Goal: Book appointment/travel/reservation

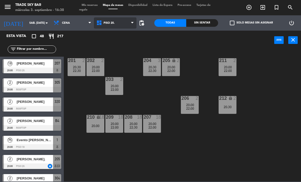
click at [117, 24] on span "PISO 20." at bounding box center [115, 22] width 43 height 11
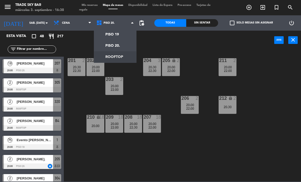
click at [125, 57] on ng-component "menu Trade Sky Bar miércoles 3. septiembre - 16:38 Mis reservas Mapa de mesas D…" at bounding box center [150, 90] width 301 height 181
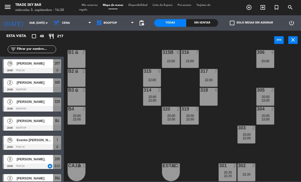
scroll to position [41, 0]
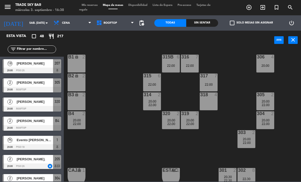
click at [121, 30] on div "PISO 19 PISO 20. ROOFTOP ROOFTOP PISO 19 PISO 20. ROOFTOP" at bounding box center [115, 22] width 43 height 15
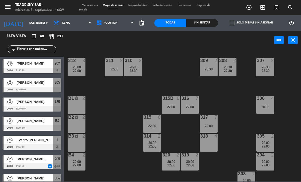
scroll to position [0, 0]
click at [44, 23] on icon "arrow_drop_down" at bounding box center [47, 23] width 6 height 6
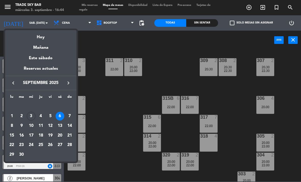
click at [31, 116] on div "3" at bounding box center [31, 116] width 9 height 9
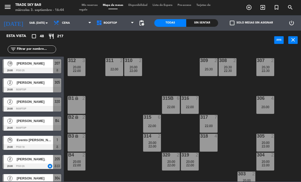
type input "mié. [DATE]"
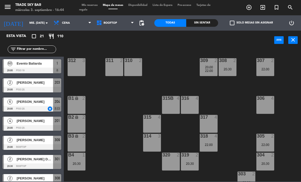
click at [36, 106] on div "6 [PERSON_NAME] 20:00 PISO 20. star 204 chat" at bounding box center [32, 104] width 64 height 19
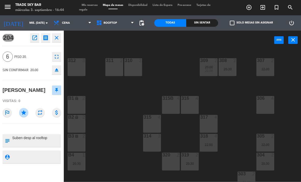
click at [35, 41] on button "open_in_new" at bounding box center [34, 37] width 9 height 9
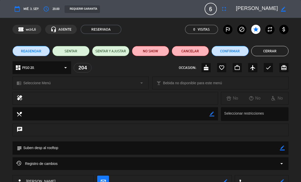
click at [45, 9] on icon "access_time" at bounding box center [46, 9] width 6 height 6
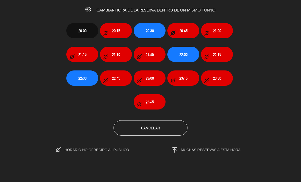
click at [147, 137] on section "20:00 20:15 20:30 20:45 21:00 21:15 21:30 21:45 22:00 22:15 22:30 22:45 23:00 2…" at bounding box center [150, 84] width 301 height 139
click at [145, 130] on button "Cancelar" at bounding box center [150, 127] width 74 height 15
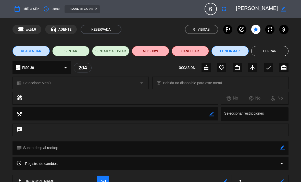
click at [263, 49] on button "Cerrar" at bounding box center [269, 51] width 37 height 10
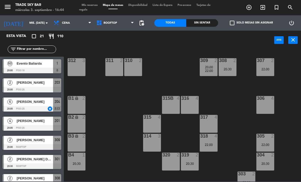
click at [39, 104] on div "[PERSON_NAME]" at bounding box center [34, 101] width 37 height 8
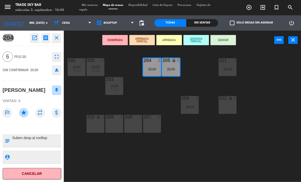
copy div "[PERSON_NAME]"
click at [210, 161] on div "201 4 20:00 22:00 202 4 20:00 22:00 204 6 20:00 205 lock 6 20:00 211 2 20:30 20…" at bounding box center [184, 115] width 234 height 132
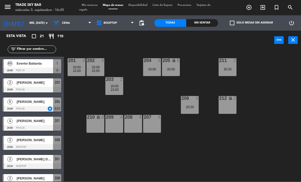
click at [252, 9] on icon "turned_in_not" at bounding box center [249, 7] width 6 height 6
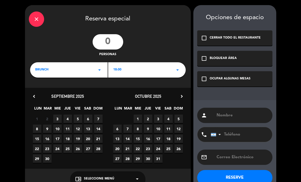
click at [100, 41] on input "number" at bounding box center [107, 41] width 31 height 15
type input "6"
click at [127, 71] on div "18:00 arrow_drop_down" at bounding box center [146, 69] width 77 height 15
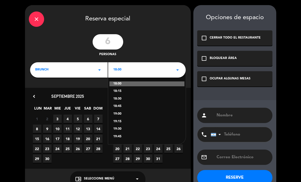
click at [137, 97] on div "18:30" at bounding box center [146, 98] width 67 height 5
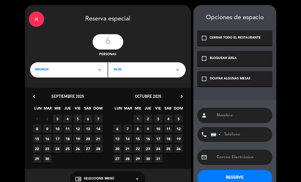
click at [59, 117] on span "3" at bounding box center [57, 118] width 8 height 8
click at [241, 79] on div "OCUPAR ALGUNAS MESAS" at bounding box center [229, 78] width 41 height 5
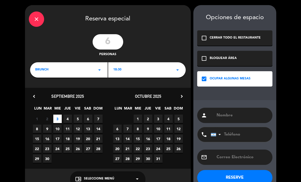
click at [239, 114] on input "text" at bounding box center [242, 115] width 52 height 7
click at [229, 114] on input "text" at bounding box center [242, 115] width 52 height 7
paste input "[PERSON_NAME]"
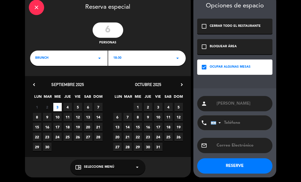
scroll to position [11, 0]
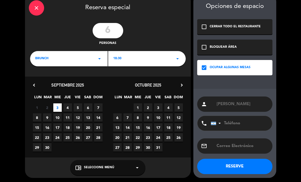
type input "[PERSON_NAME]"
click at [250, 163] on button "RESERVE" at bounding box center [234, 165] width 75 height 15
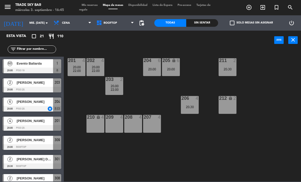
click at [95, 5] on span "Mis reservas" at bounding box center [89, 5] width 21 height 3
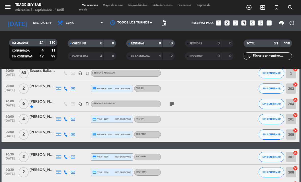
scroll to position [27, 0]
click at [90, 27] on span "Cena" at bounding box center [80, 22] width 51 height 11
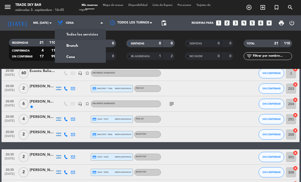
click at [105, 6] on span "Mapa de mesas" at bounding box center [112, 5] width 25 height 3
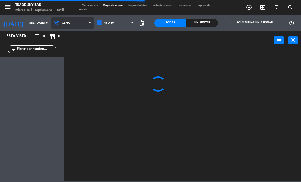
click at [75, 27] on span "Cena" at bounding box center [72, 22] width 43 height 11
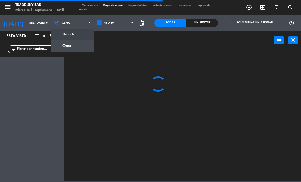
click at [76, 35] on ng-component "menu Trade Sky Bar miércoles 3. septiembre - 16:45 Mis reservas Mapa de mesas D…" at bounding box center [150, 90] width 301 height 181
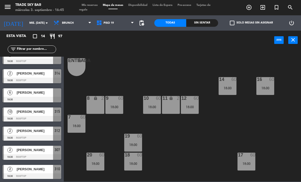
scroll to position [143, 0]
click at [42, 98] on div at bounding box center [32, 100] width 59 height 6
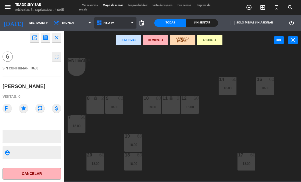
click at [127, 22] on span "PISO 19" at bounding box center [115, 22] width 43 height 11
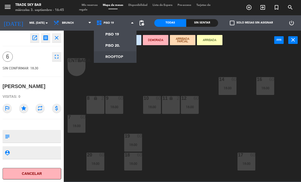
click at [126, 54] on ng-component "menu Trade Sky Bar miércoles 3. septiembre - 16:45 Mis reservas Mapa de mesas D…" at bounding box center [150, 90] width 301 height 181
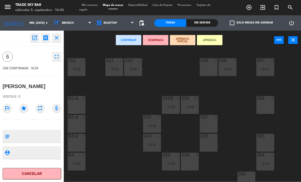
click at [85, 106] on div "B1 lock 2" at bounding box center [77, 105] width 18 height 18
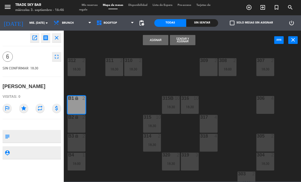
click at [78, 124] on div "B2 lock 2" at bounding box center [77, 124] width 18 height 18
click at [76, 141] on div "B3 lock 2" at bounding box center [77, 143] width 18 height 18
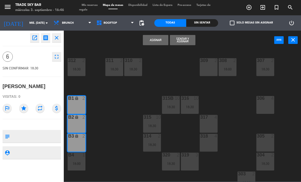
click at [25, 111] on icon "star" at bounding box center [23, 107] width 9 height 9
click at [149, 40] on button "Asignar" at bounding box center [155, 40] width 25 height 10
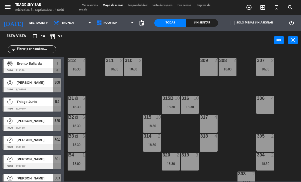
scroll to position [0, 0]
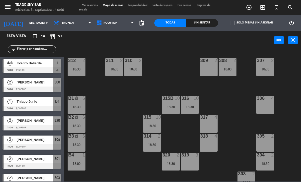
click at [81, 104] on div "B1 lock 6 18:30" at bounding box center [77, 105] width 18 height 18
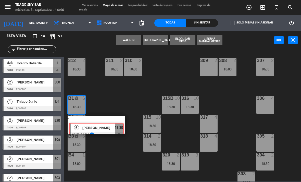
click at [95, 123] on div "6 [PERSON_NAME] ASIGNADA star 18:30" at bounding box center [96, 124] width 65 height 18
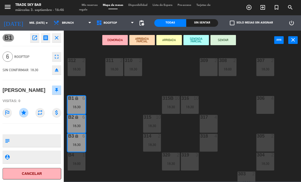
click at [135, 87] on div "307 2 18:30 308 2 18:00 309 2 310 2 18:30 311 2 18:30 312 2 18:30 306 4 316 10 …" at bounding box center [184, 115] width 234 height 132
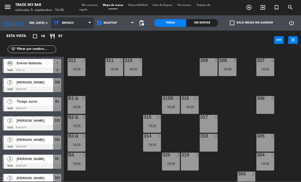
click at [73, 19] on span "Brunch" at bounding box center [72, 22] width 43 height 11
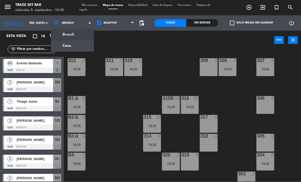
click at [77, 46] on ng-component "menu Trade Sky Bar miércoles 3. septiembre - 16:46 Mis reservas Mapa de mesas D…" at bounding box center [150, 90] width 301 height 181
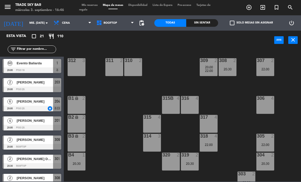
click at [40, 104] on div "[PERSON_NAME]" at bounding box center [34, 101] width 37 height 8
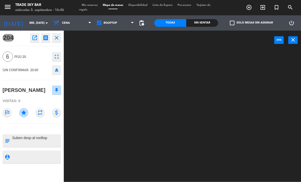
click at [32, 39] on icon "open_in_new" at bounding box center [35, 38] width 6 height 6
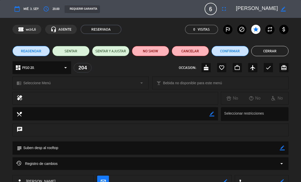
click at [198, 51] on button "Cancelar" at bounding box center [189, 51] width 37 height 10
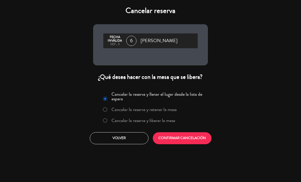
click at [198, 137] on button "CONFIRMAR CANCELACIÓN" at bounding box center [182, 138] width 59 height 12
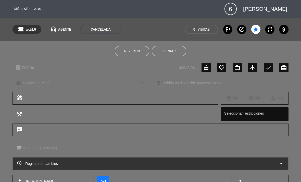
click at [168, 53] on button "Cerrar" at bounding box center [169, 51] width 34 height 10
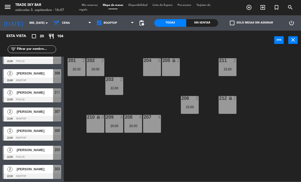
scroll to position [258, 0]
